Goal: Check status

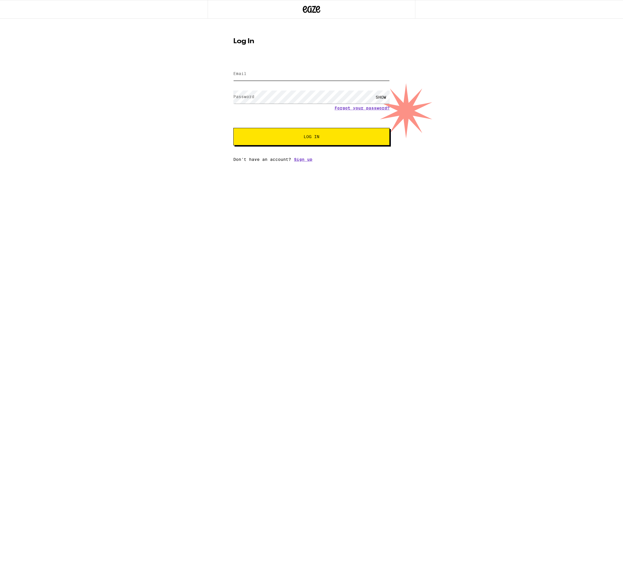
type input "[PERSON_NAME][EMAIL_ADDRESS][DOMAIN_NAME]"
click at [312, 137] on button "Log In" at bounding box center [311, 137] width 156 height 18
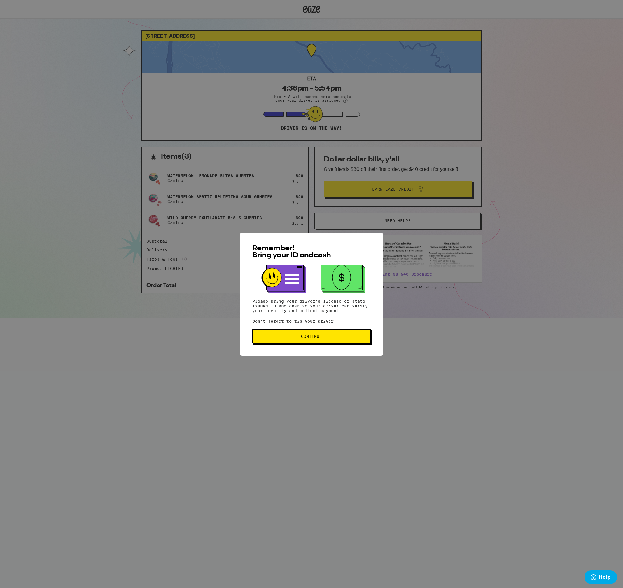
scroll to position [0, 0]
click at [331, 338] on span "Continue" at bounding box center [311, 336] width 109 height 4
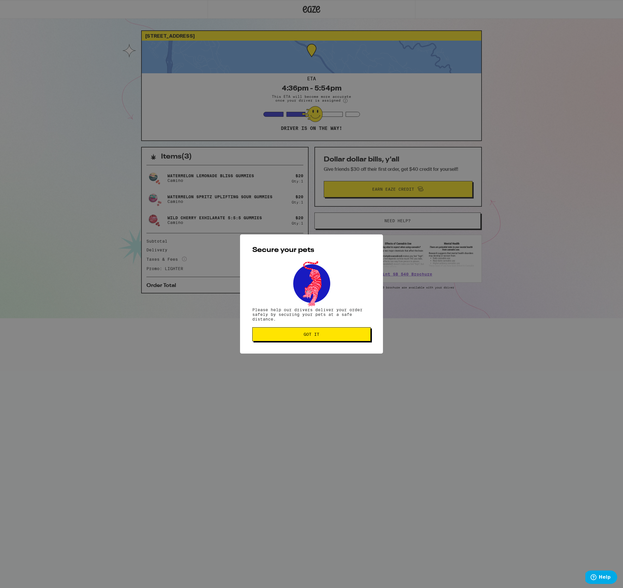
click at [316, 336] on span "Got it" at bounding box center [312, 334] width 16 height 4
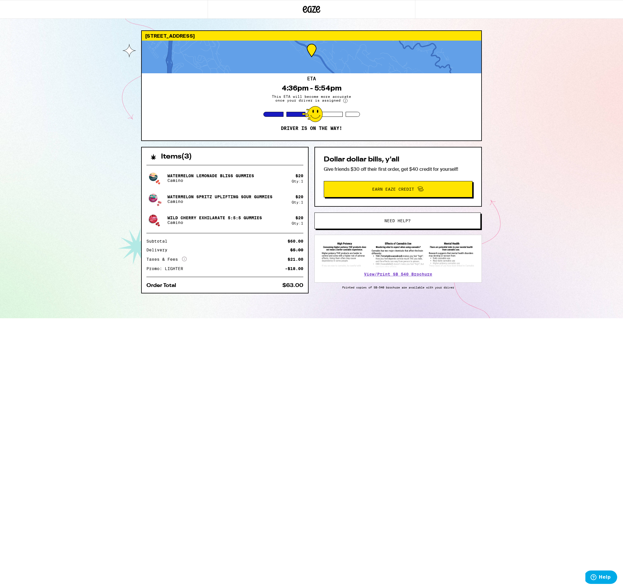
click at [318, 115] on div at bounding box center [312, 114] width 21 height 16
click at [312, 51] on div at bounding box center [312, 57] width 340 height 33
